Goal: Find specific page/section: Find specific page/section

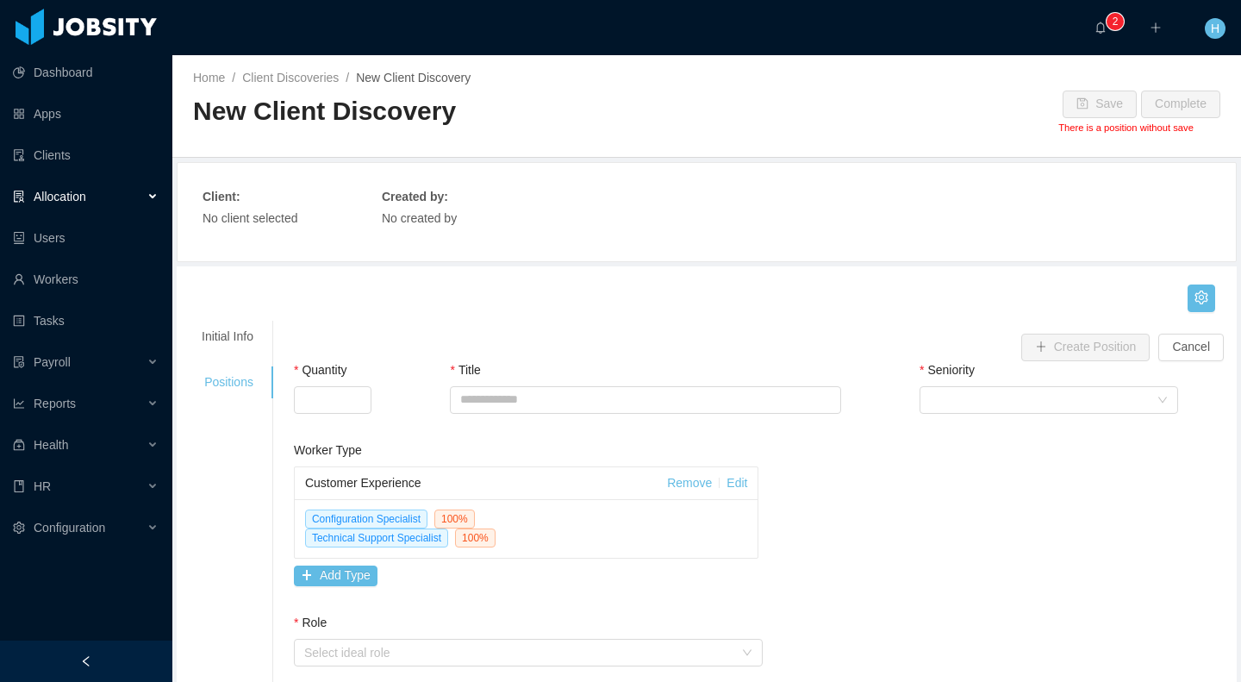
click at [158, 191] on div "Allocation" at bounding box center [86, 196] width 172 height 34
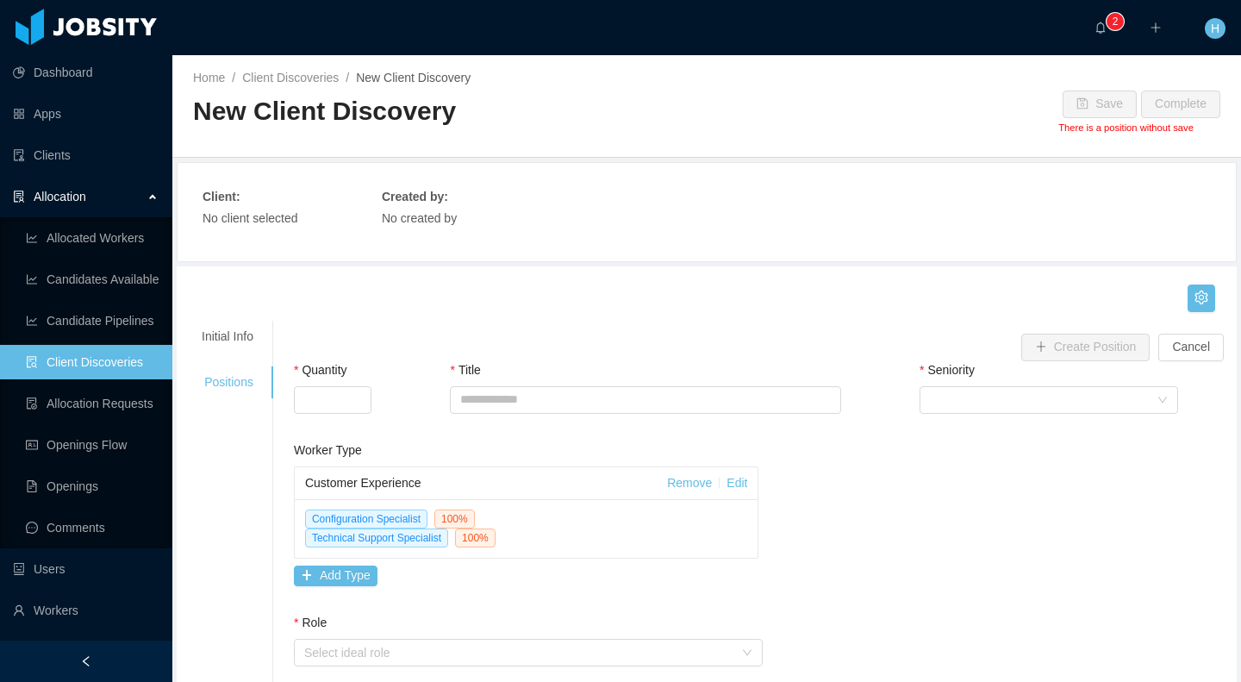
click at [81, 368] on link "Client Discoveries" at bounding box center [92, 362] width 133 height 34
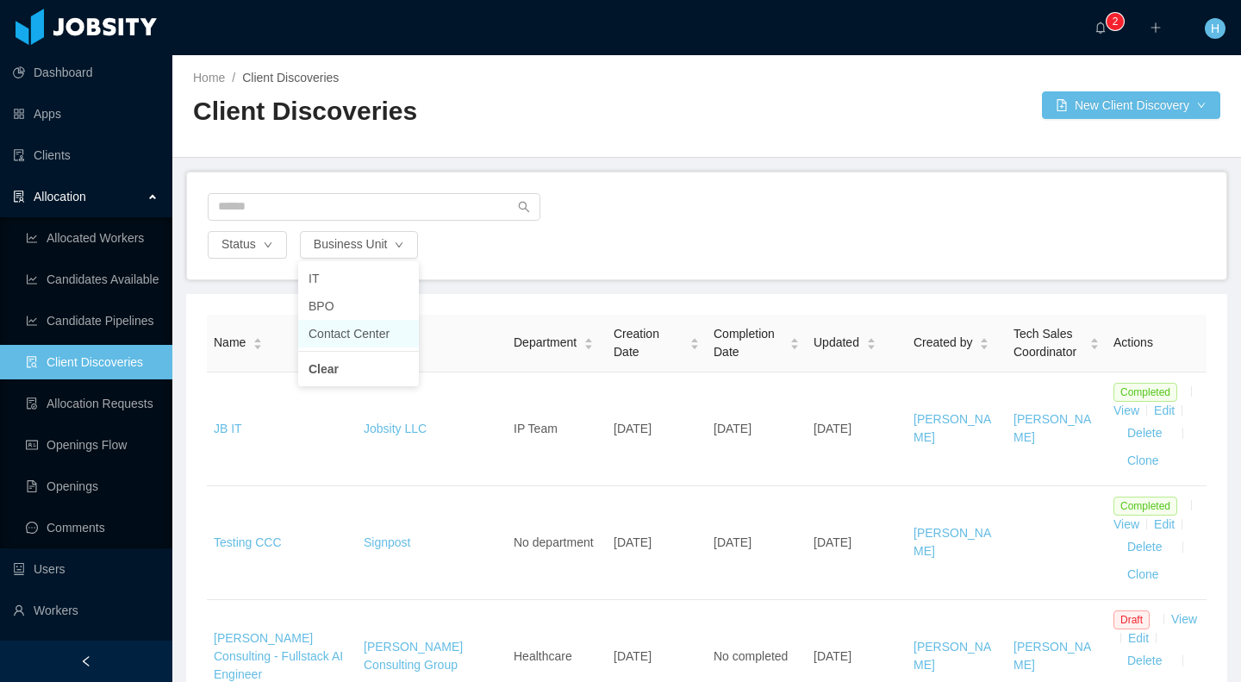
click at [384, 342] on li "Contact Center" at bounding box center [358, 334] width 121 height 28
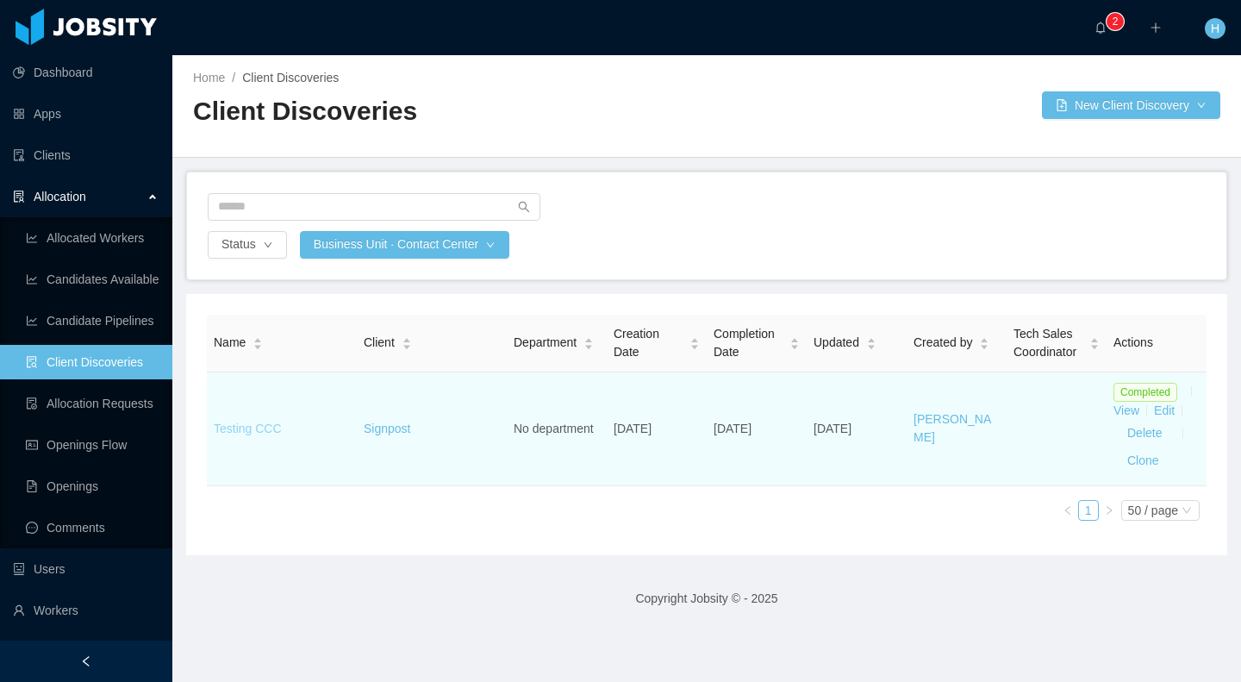
click at [242, 435] on link "Testing CCC" at bounding box center [248, 428] width 68 height 14
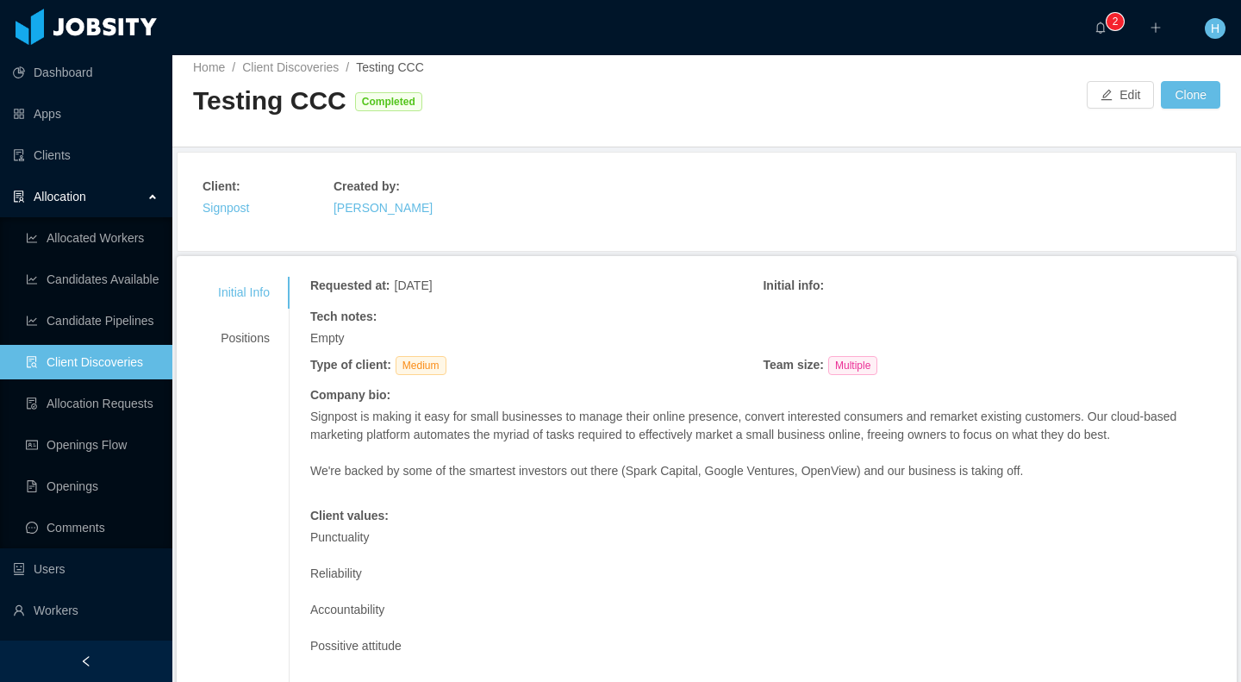
scroll to position [113, 0]
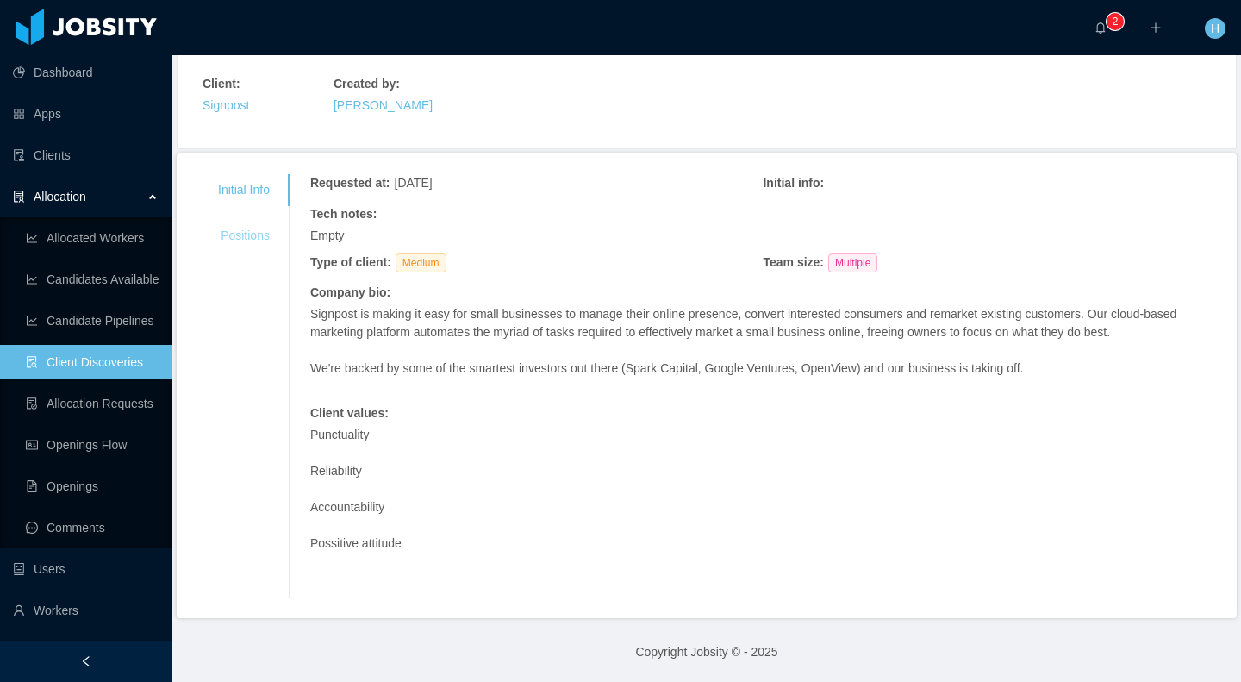
click at [252, 236] on div "Positions" at bounding box center [243, 236] width 93 height 32
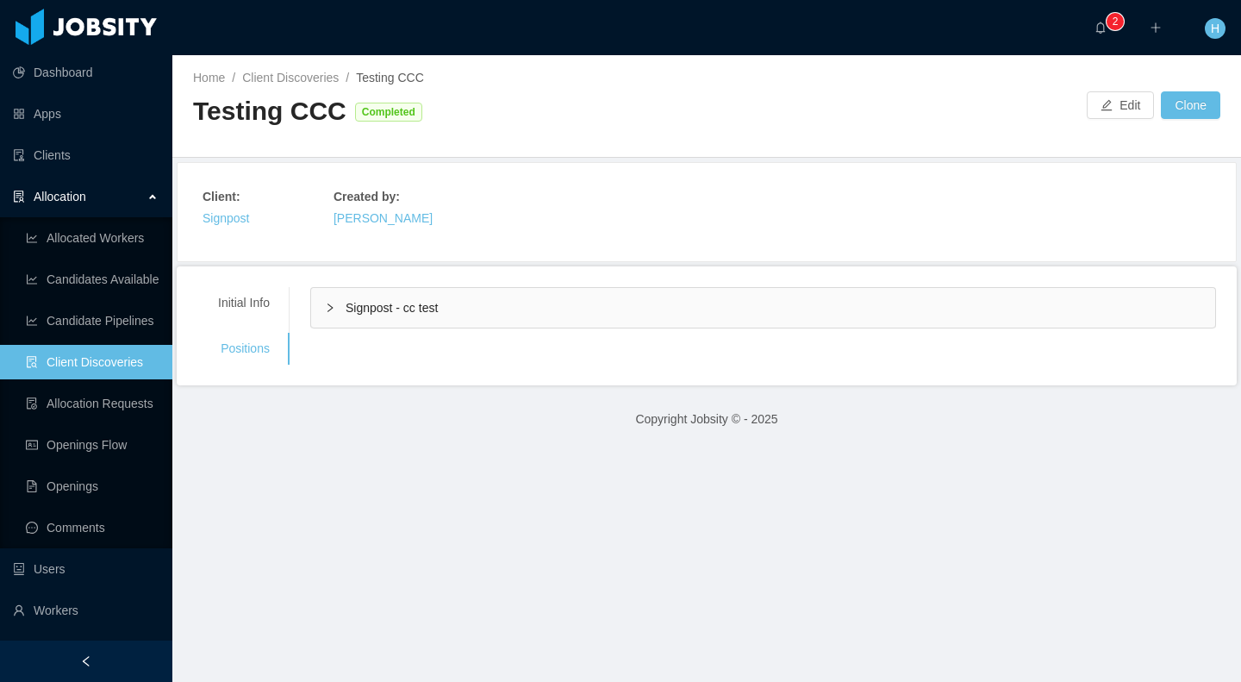
scroll to position [0, 0]
drag, startPoint x: 240, startPoint y: 305, endPoint x: 283, endPoint y: 322, distance: 45.6
click at [240, 304] on div "Initial Info" at bounding box center [243, 303] width 93 height 32
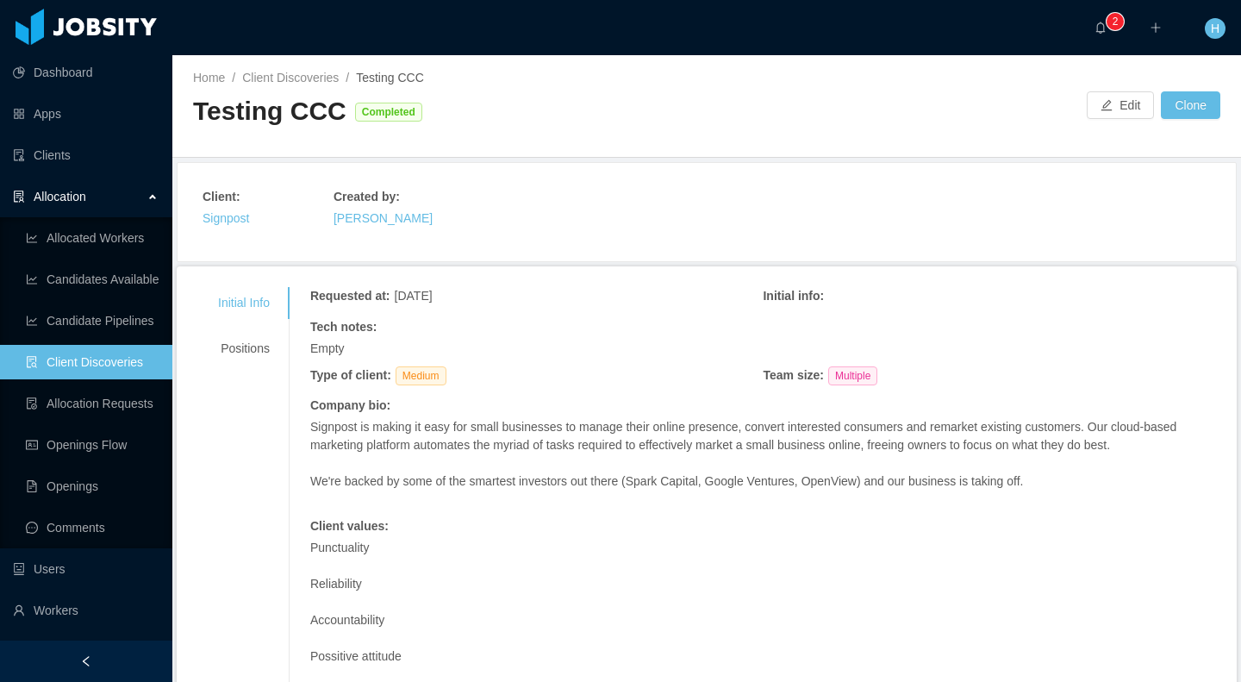
click at [313, 63] on div "Home / Client Discoveries / Testing CCC / Testing CCC Completed Edit Clone" at bounding box center [706, 106] width 1069 height 103
click at [308, 70] on div "Home / Client Discoveries / Testing CCC /" at bounding box center [450, 78] width 514 height 18
click at [303, 75] on link "Client Discoveries" at bounding box center [290, 78] width 97 height 14
